Goal: Information Seeking & Learning: Compare options

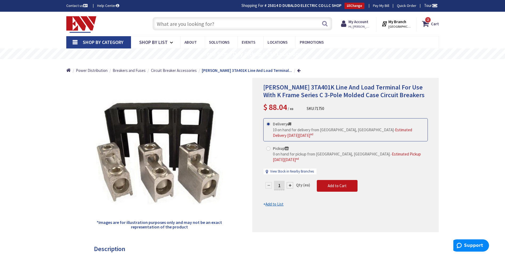
click at [205, 23] on input "text" at bounding box center [243, 23] width 180 height 13
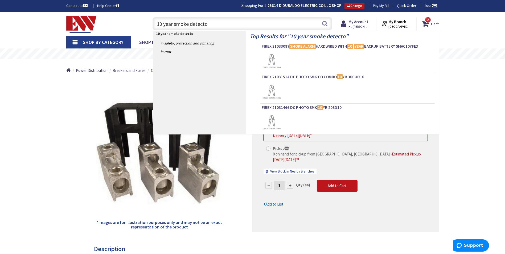
type input "10 year smoke detector"
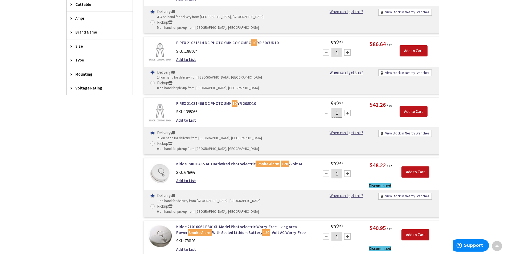
scroll to position [134, 0]
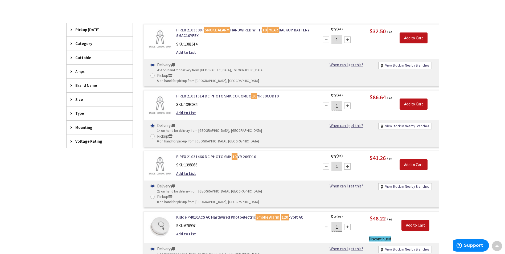
click at [212, 154] on link "FIREX 21031466 DC PHOTO SMK 10 YR 20SD10" at bounding box center [244, 157] width 136 height 6
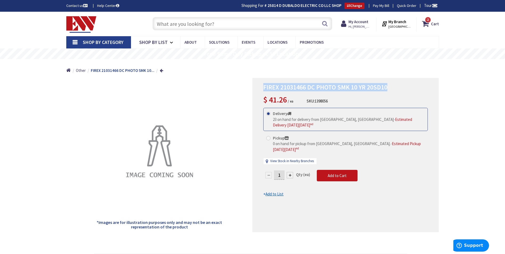
drag, startPoint x: 387, startPoint y: 87, endPoint x: 263, endPoint y: 85, distance: 124.1
click at [263, 85] on div "FIREX 21031466 DC PHOTO SMK 10 YR 20SD10 $ 41.26 / ea SKU: 1398056 This product…" at bounding box center [345, 155] width 186 height 154
click at [224, 25] on input "text" at bounding box center [243, 23] width 180 height 13
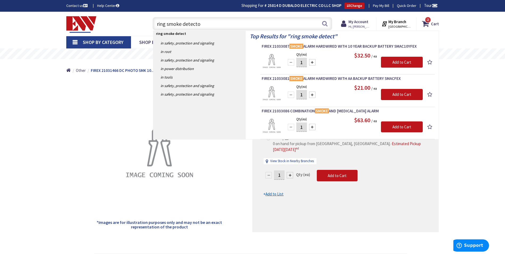
type input "ring smoke detector"
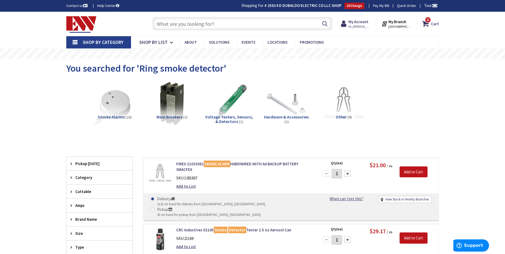
click at [174, 23] on input "text" at bounding box center [243, 23] width 180 height 13
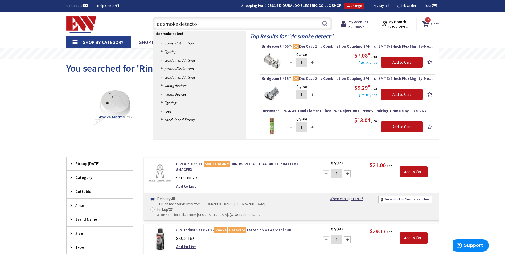
type input "dc smoke detector"
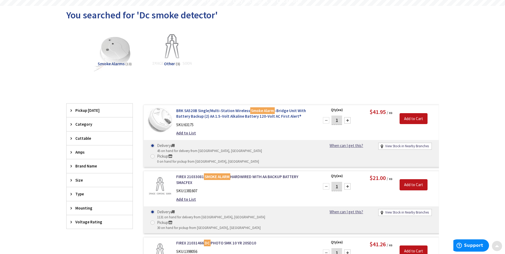
scroll to position [80, 0]
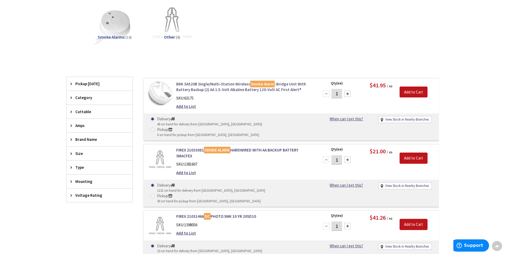
click at [223, 85] on link "BRK SA520B Single/Multi-Station Wireless Smoke Alarm -Bridge Unit With Battery …" at bounding box center [244, 86] width 136 height 11
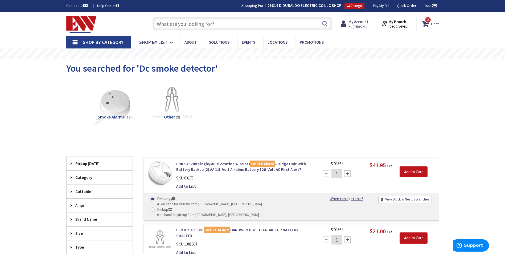
click at [173, 25] on input "text" at bounding box center [243, 23] width 180 height 13
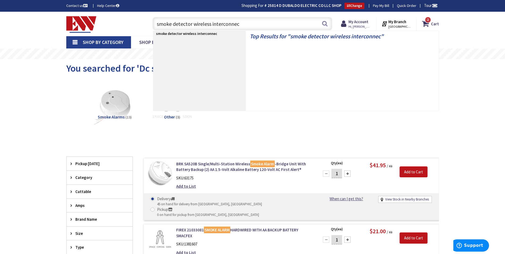
type input "smoke detector wireless interconnect"
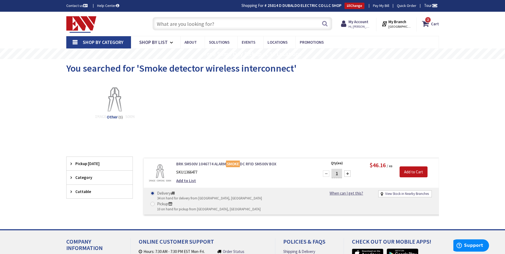
click at [243, 164] on link "BRK SM500V 1046774 ALARM SMOKE DC RFID SM500V BOX" at bounding box center [244, 164] width 136 height 6
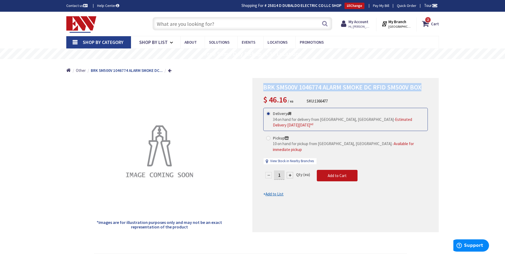
drag, startPoint x: 424, startPoint y: 86, endPoint x: 264, endPoint y: 81, distance: 159.9
click at [264, 81] on div "BRK SM500V 1046774 ALARM SMOKE DC RFID SM500V BOX $ 46.16 / ea SKU: 1366477 Thi…" at bounding box center [345, 155] width 186 height 154
drag, startPoint x: 264, startPoint y: 81, endPoint x: 282, endPoint y: 85, distance: 18.2
click at [188, 23] on input "text" at bounding box center [243, 23] width 180 height 13
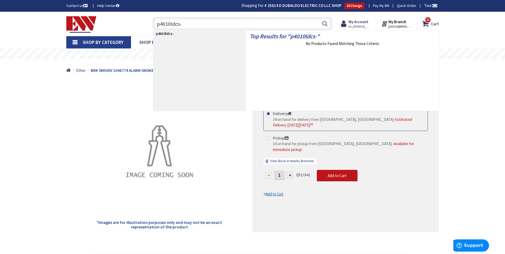
type input "p4010ldcs-w"
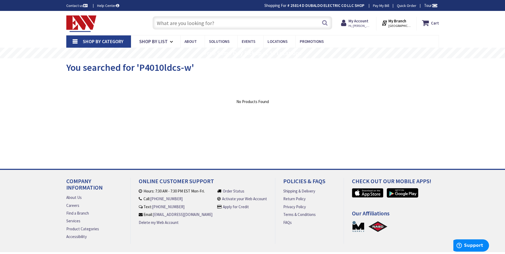
click at [192, 24] on input "text" at bounding box center [243, 22] width 180 height 13
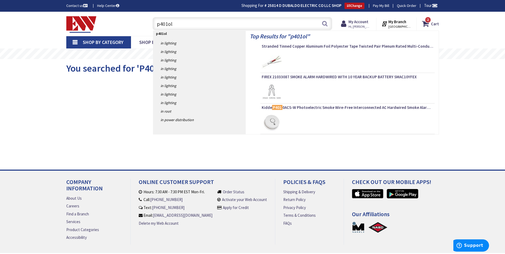
type input "p401old"
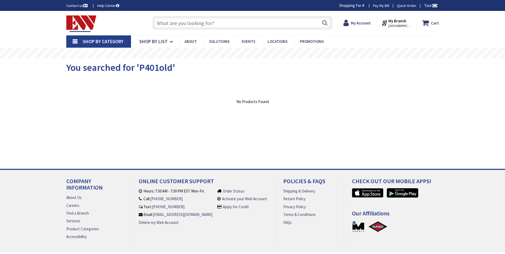
drag, startPoint x: 0, startPoint y: 0, endPoint x: 178, endPoint y: 23, distance: 179.1
click at [178, 23] on input "text" at bounding box center [243, 22] width 180 height 13
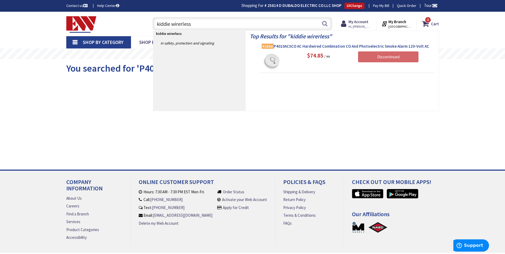
type input "kiddie wirerless"
click at [306, 44] on span "Kidde P4010ACSCO AC Hardwired Combination CO And Photoelectric Smoke Alarm 120-…" at bounding box center [348, 46] width 172 height 5
